Goal: Information Seeking & Learning: Learn about a topic

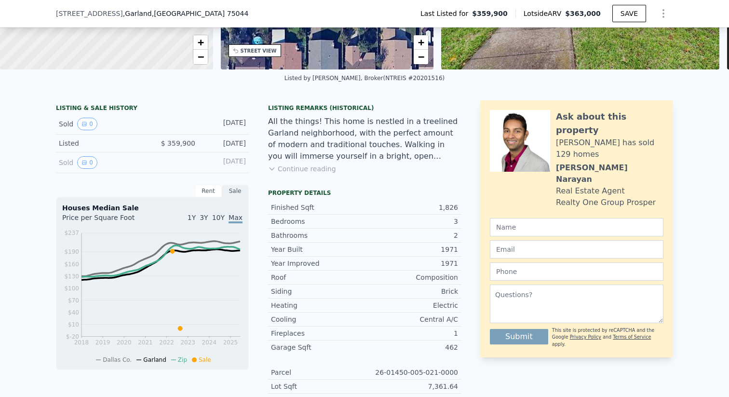
scroll to position [156, 0]
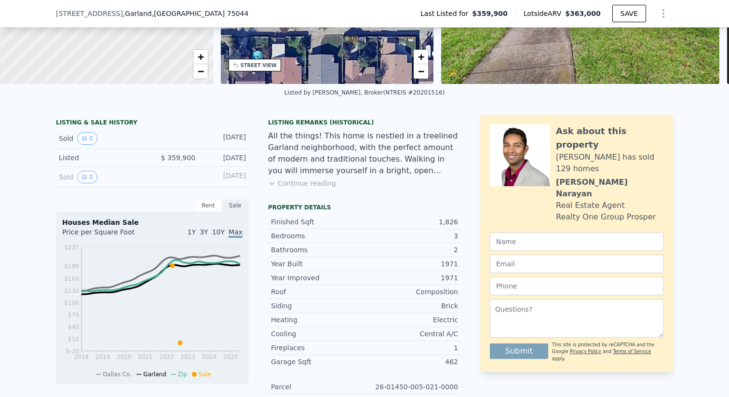
click at [67, 174] on div "Sold 0" at bounding box center [102, 177] width 86 height 13
click at [69, 134] on div "Sold 0" at bounding box center [102, 138] width 86 height 13
click at [78, 137] on button "0" at bounding box center [87, 138] width 20 height 13
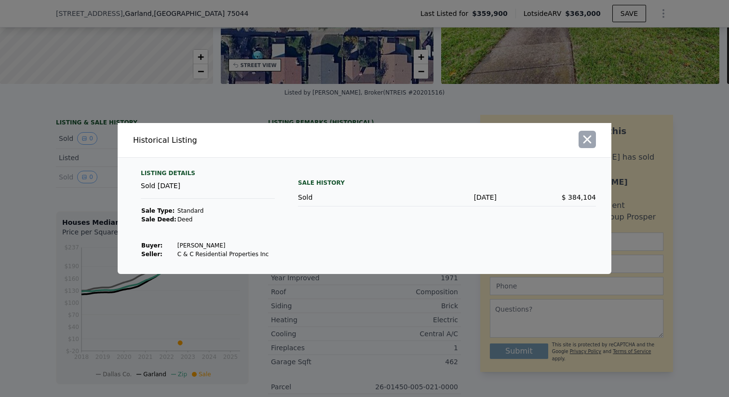
click at [593, 140] on icon "button" at bounding box center [588, 140] width 14 height 14
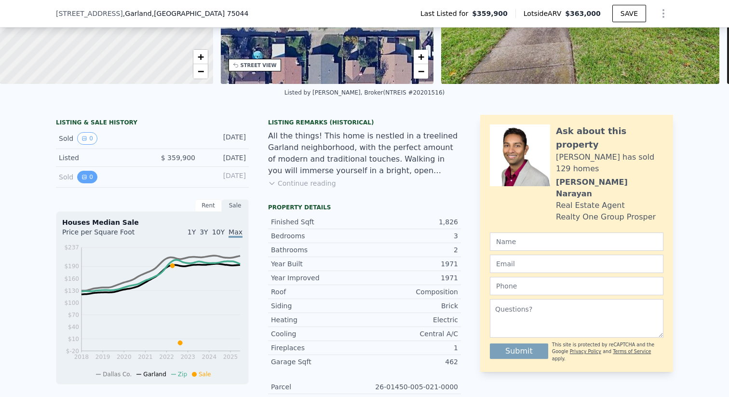
click at [91, 182] on button "0" at bounding box center [87, 177] width 20 height 13
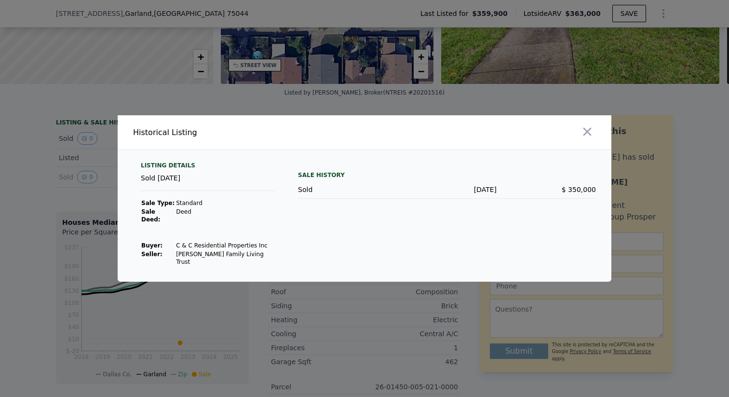
click at [233, 246] on td "C & C Residential Properties Inc" at bounding box center [225, 245] width 99 height 9
copy td "C & C Residential Properties Inc"
click at [587, 138] on icon "button" at bounding box center [588, 132] width 14 height 14
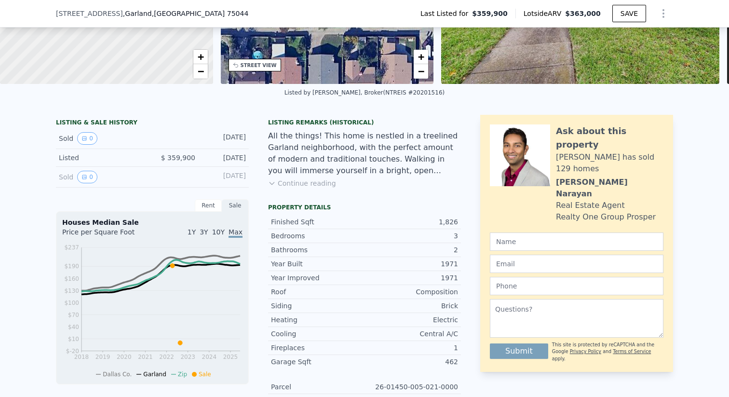
click at [76, 146] on div "Sold 0 [DATE]" at bounding box center [152, 138] width 193 height 21
click at [84, 141] on icon "View historical data" at bounding box center [85, 139] width 6 height 6
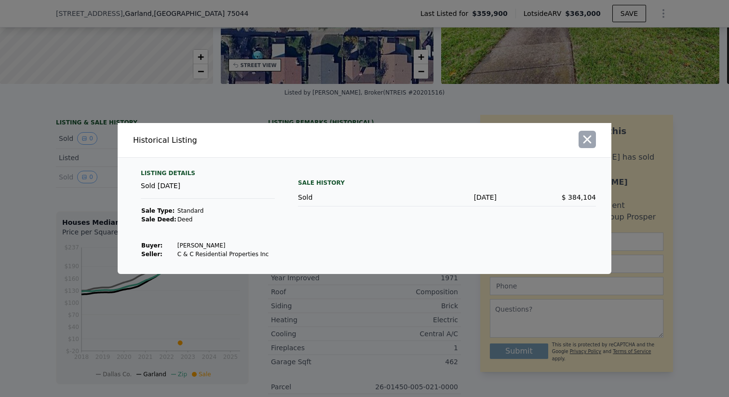
click at [584, 146] on icon "button" at bounding box center [588, 140] width 14 height 14
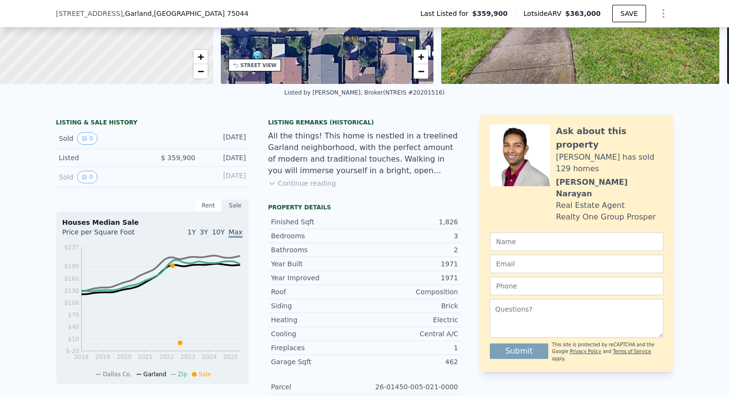
click at [68, 156] on div "Listed" at bounding box center [102, 158] width 86 height 10
click at [228, 177] on div "[DATE]" at bounding box center [224, 177] width 43 height 13
click at [228, 178] on div "[DATE]" at bounding box center [224, 177] width 43 height 13
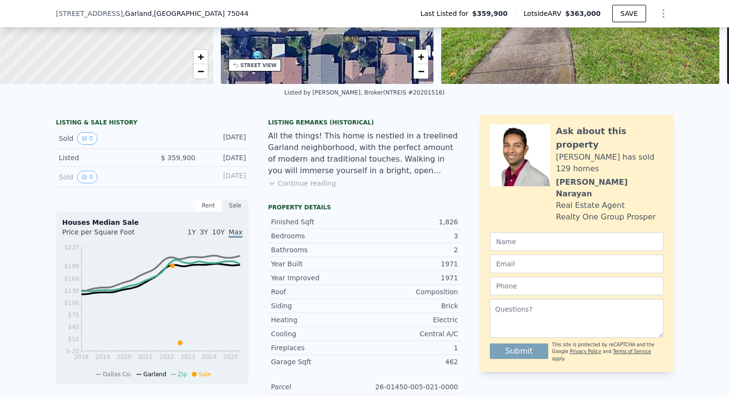
click at [228, 178] on div "[DATE]" at bounding box center [224, 177] width 43 height 13
click at [292, 180] on button "Continue reading" at bounding box center [302, 183] width 68 height 10
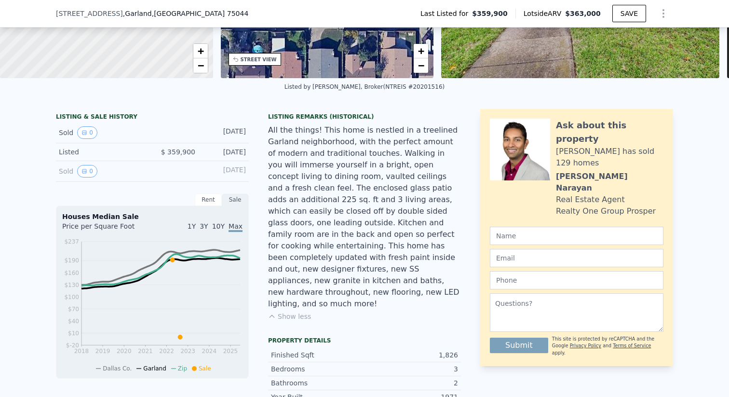
scroll to position [3, 0]
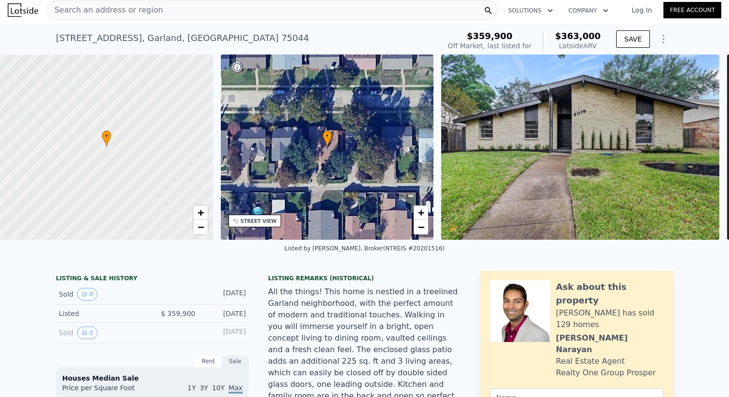
click at [496, 102] on img at bounding box center [580, 147] width 278 height 185
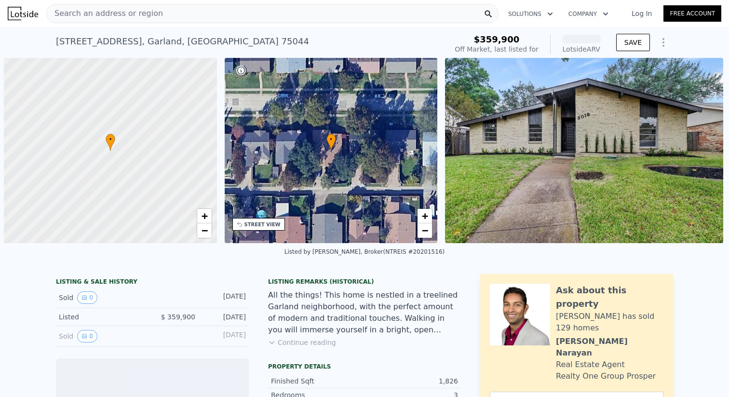
scroll to position [0, 4]
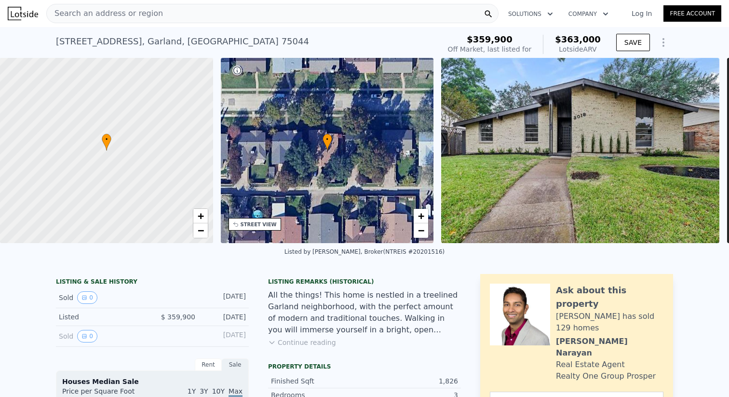
click at [666, 42] on icon "Show Options" at bounding box center [664, 43] width 12 height 12
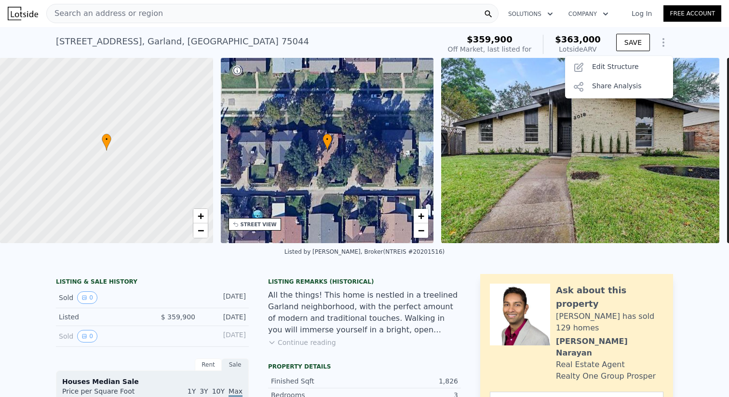
click at [666, 42] on icon "Show Options" at bounding box center [664, 43] width 12 height 12
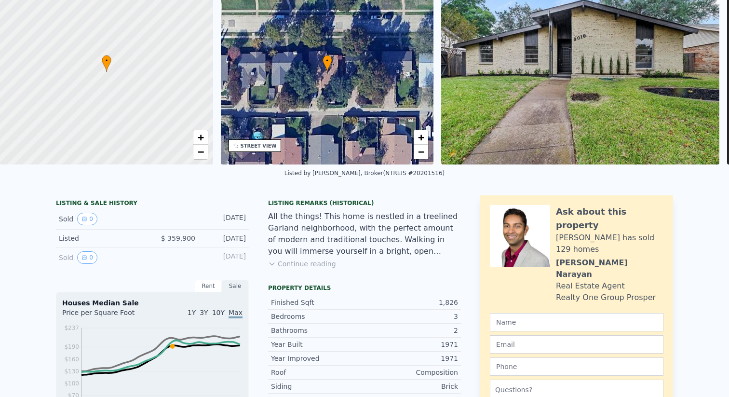
scroll to position [0, 0]
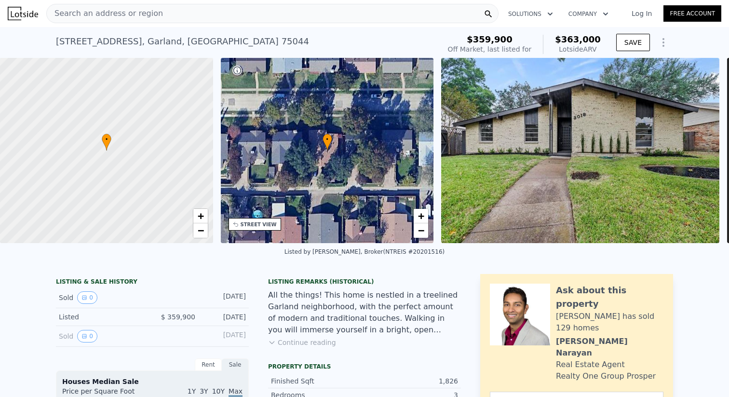
click at [240, 23] on div "Search an address or region" at bounding box center [272, 13] width 452 height 19
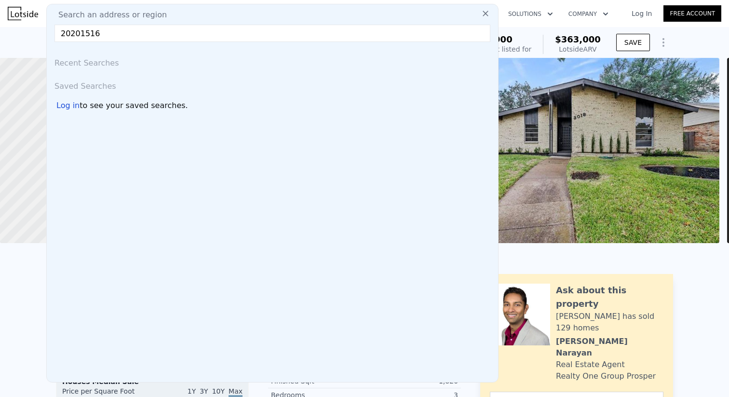
type input "20201516"
